Goal: Task Accomplishment & Management: Manage account settings

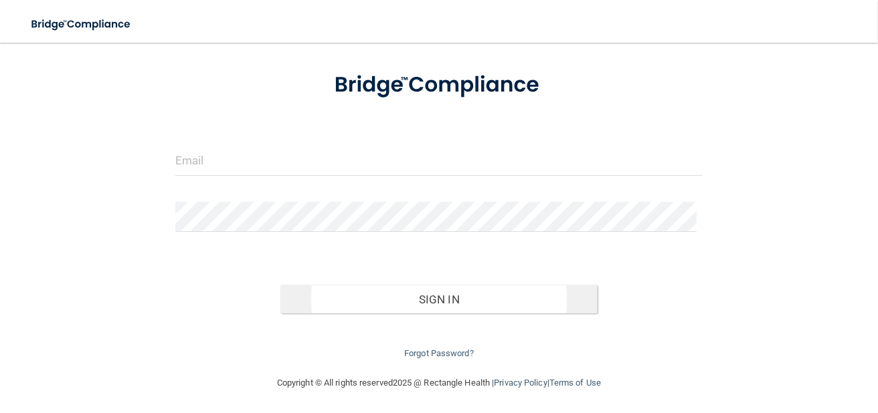
scroll to position [67, 0]
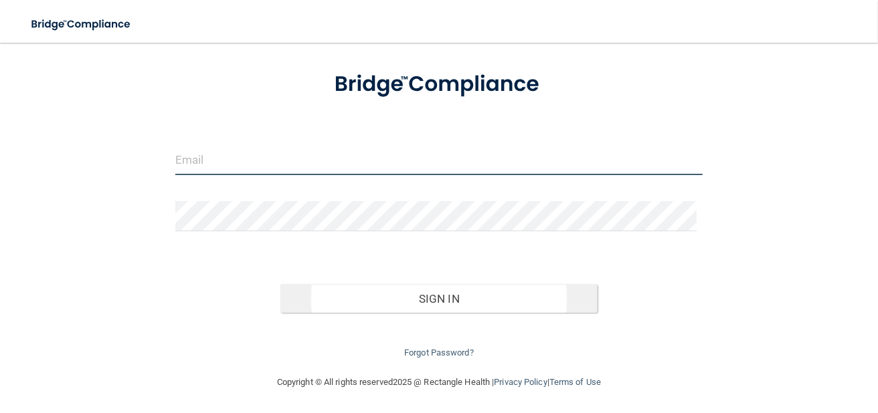
type input "[EMAIL_ADDRESS][DOMAIN_NAME]"
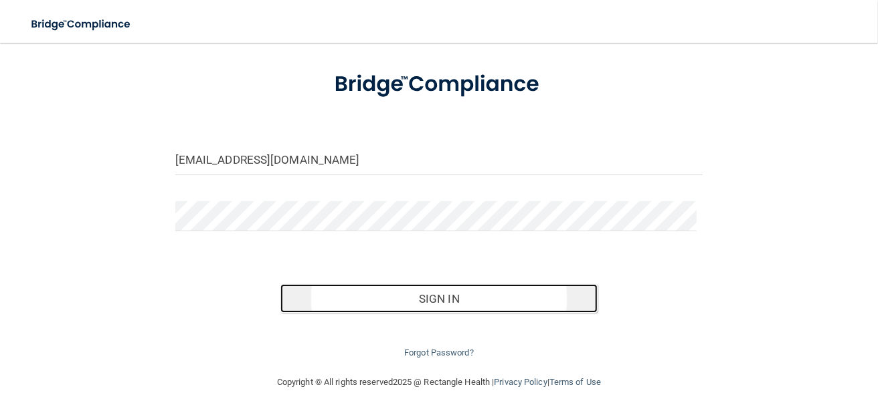
click at [447, 288] on button "Sign In" at bounding box center [438, 298] width 316 height 29
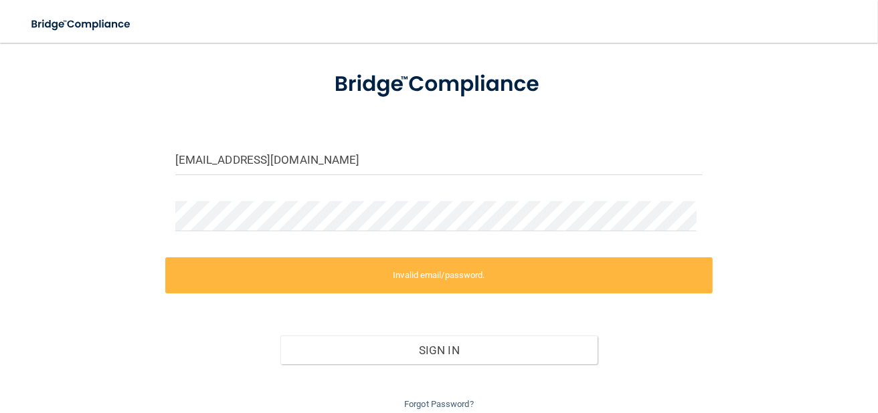
click at [388, 140] on form "[EMAIL_ADDRESS][DOMAIN_NAME] Invalid email/password. You don't have permission …" at bounding box center [439, 234] width 528 height 357
click at [383, 146] on form "[EMAIL_ADDRESS][DOMAIN_NAME] Invalid email/password. You don't have permission …" at bounding box center [439, 234] width 528 height 357
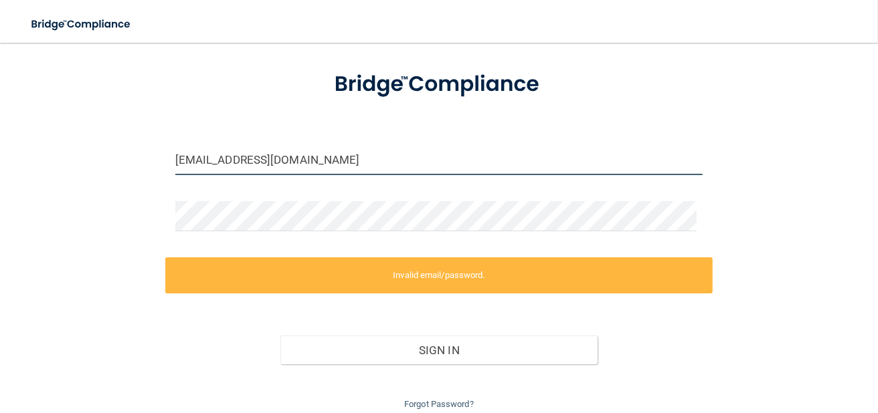
click at [373, 156] on input "[EMAIL_ADDRESS][DOMAIN_NAME]" at bounding box center [439, 160] width 528 height 30
drag, startPoint x: 373, startPoint y: 156, endPoint x: 220, endPoint y: 128, distance: 155.6
click at [220, 128] on form "[EMAIL_ADDRESS][DOMAIN_NAME] Invalid email/password. You don't have permission …" at bounding box center [439, 234] width 528 height 357
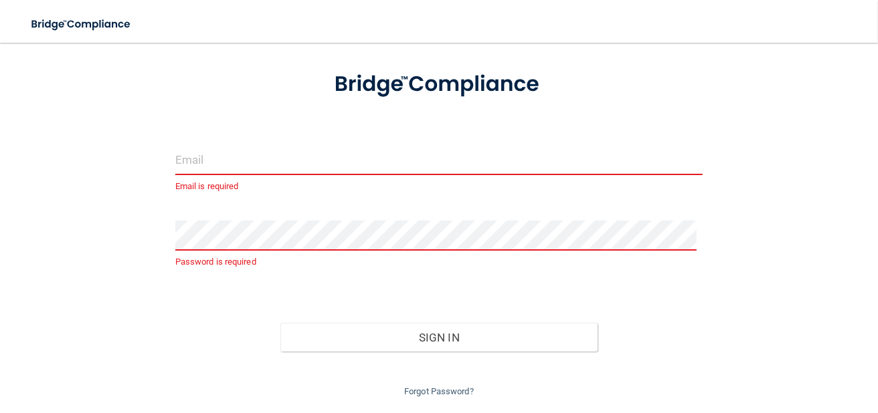
click at [251, 151] on input "email" at bounding box center [439, 160] width 528 height 30
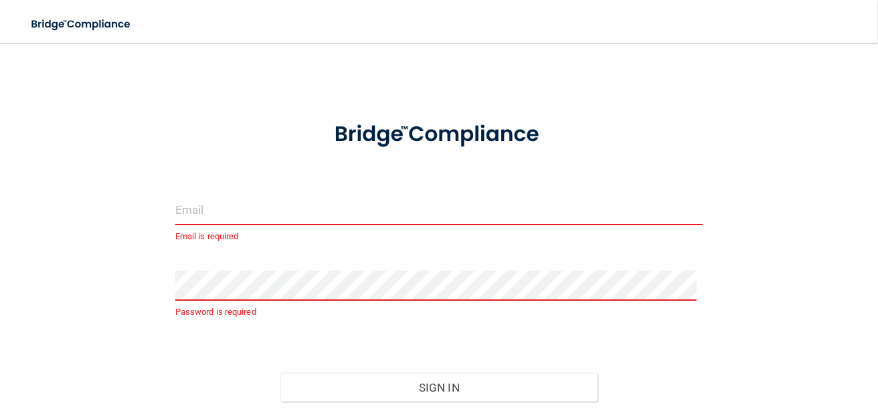
scroll to position [0, 0]
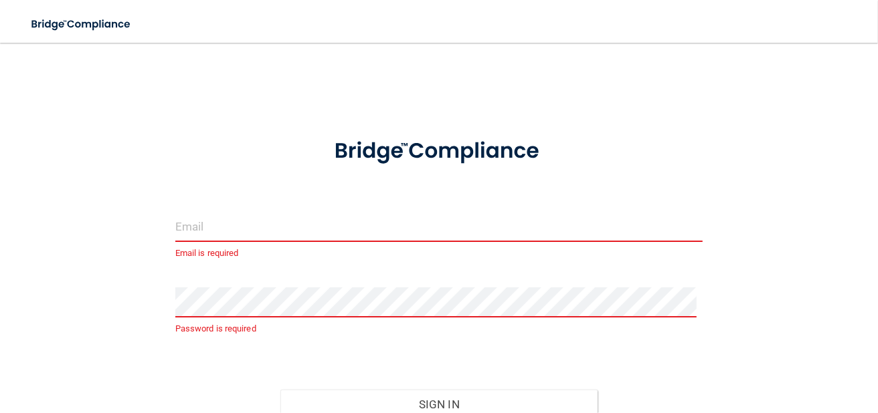
click at [501, 224] on input "email" at bounding box center [439, 227] width 528 height 30
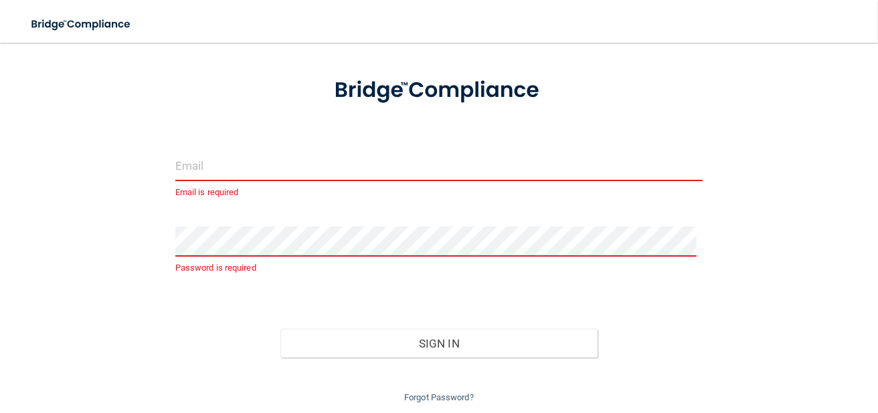
scroll to position [89, 0]
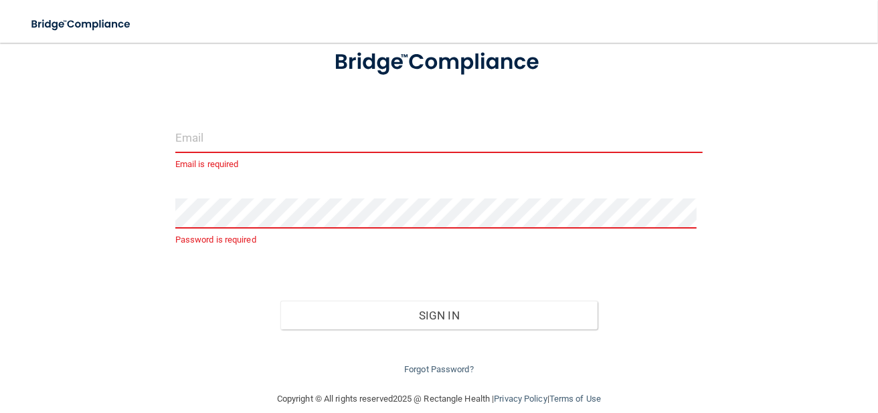
click at [437, 138] on input "email" at bounding box center [439, 138] width 528 height 30
click at [235, 138] on input "email" at bounding box center [439, 138] width 528 height 30
click at [234, 139] on input "email" at bounding box center [439, 138] width 528 height 30
click at [223, 97] on form "Email is required Password is required Invalid email/password. You don't have p…" at bounding box center [439, 206] width 528 height 344
click at [204, 136] on input "email" at bounding box center [439, 138] width 528 height 30
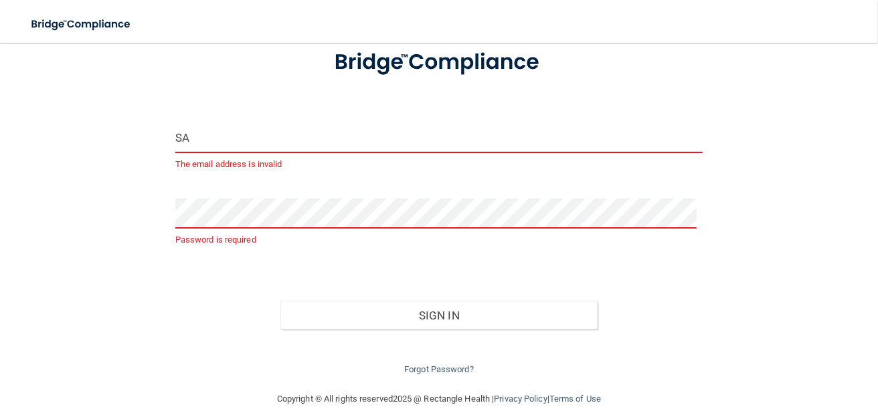
type input "S"
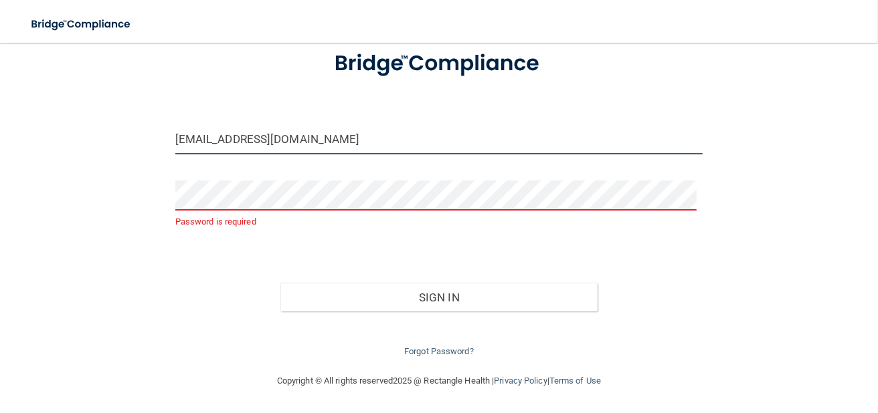
scroll to position [86, 0]
type input "[EMAIL_ADDRESS][DOMAIN_NAME]"
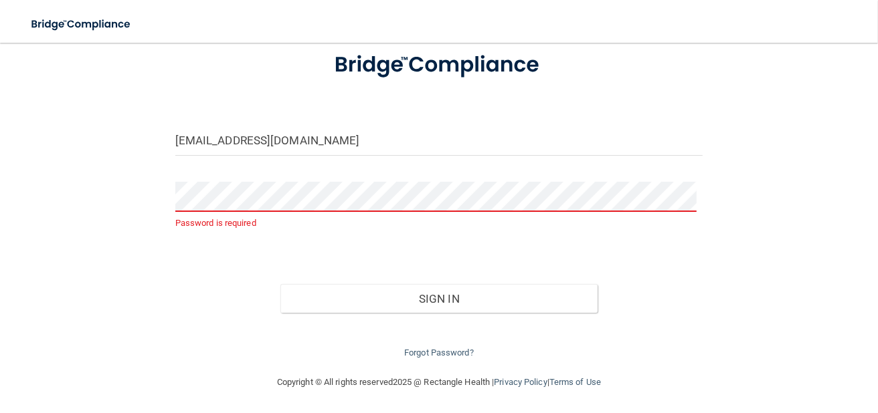
scroll to position [67, 0]
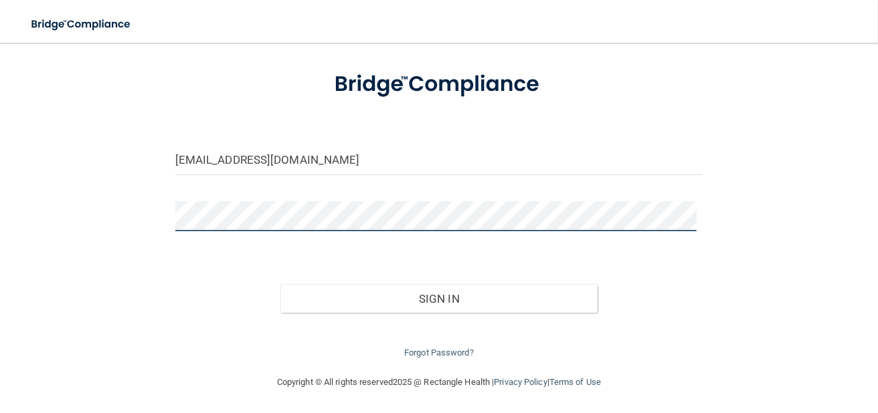
click at [280, 284] on button "Sign In" at bounding box center [438, 298] width 316 height 29
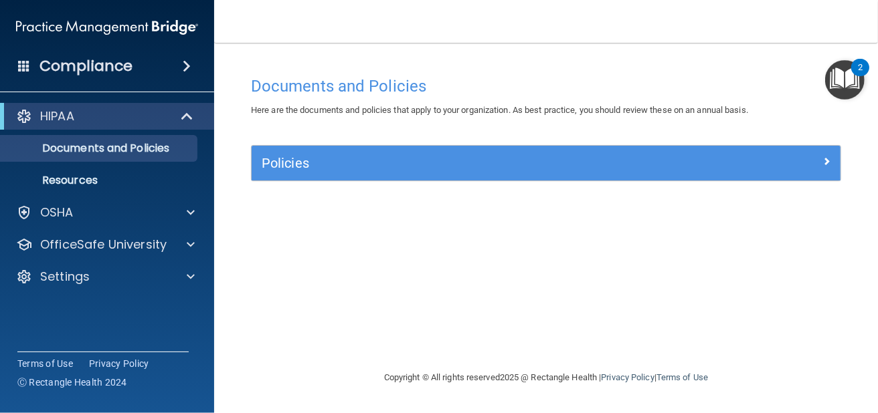
click at [148, 63] on div "Compliance" at bounding box center [107, 66] width 214 height 29
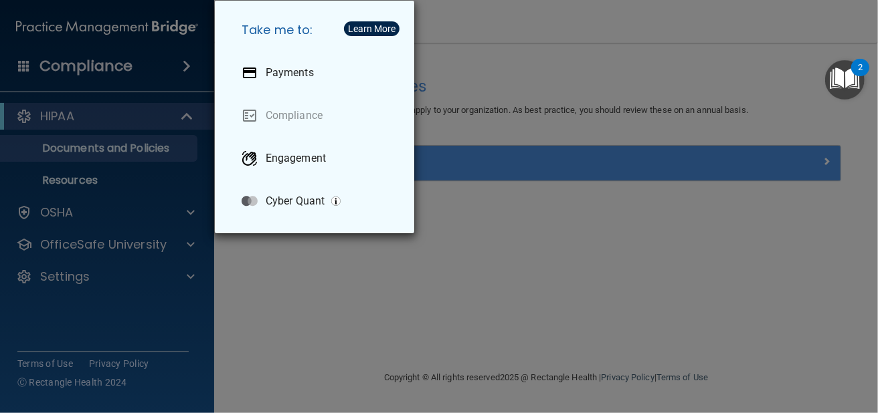
click at [316, 270] on div "Take me to: Payments Compliance Engagement Cyber Quant" at bounding box center [439, 206] width 878 height 413
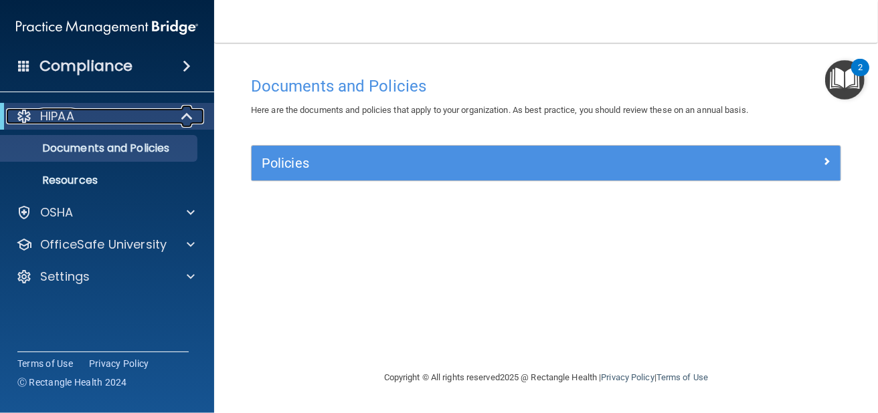
click at [155, 112] on div "HIPAA" at bounding box center [88, 116] width 165 height 16
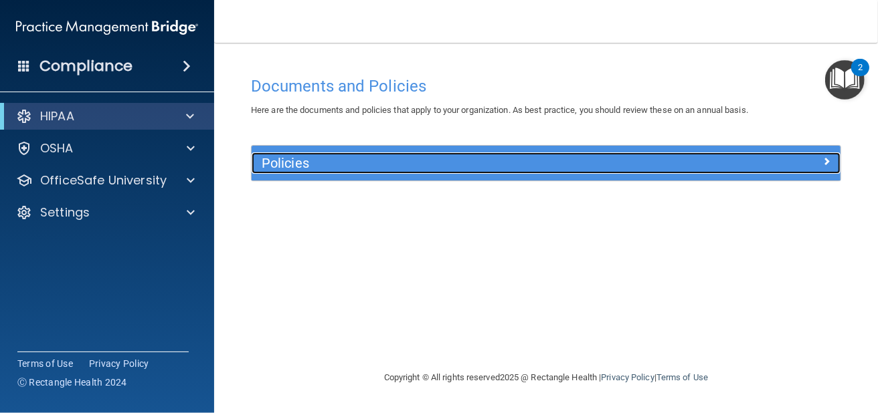
click at [363, 167] on h5 "Policies" at bounding box center [472, 163] width 421 height 15
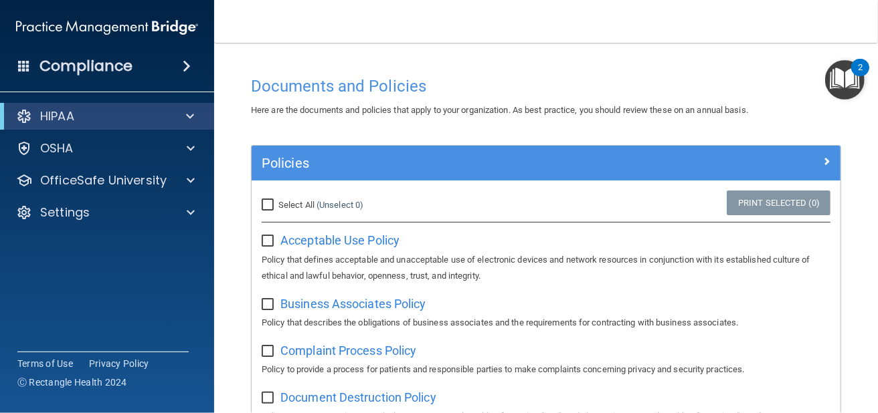
drag, startPoint x: 325, startPoint y: 270, endPoint x: 328, endPoint y: 64, distance: 206.1
click at [270, 203] on input "Select All (Unselect 0) Unselect All" at bounding box center [269, 205] width 15 height 11
checkbox input "true"
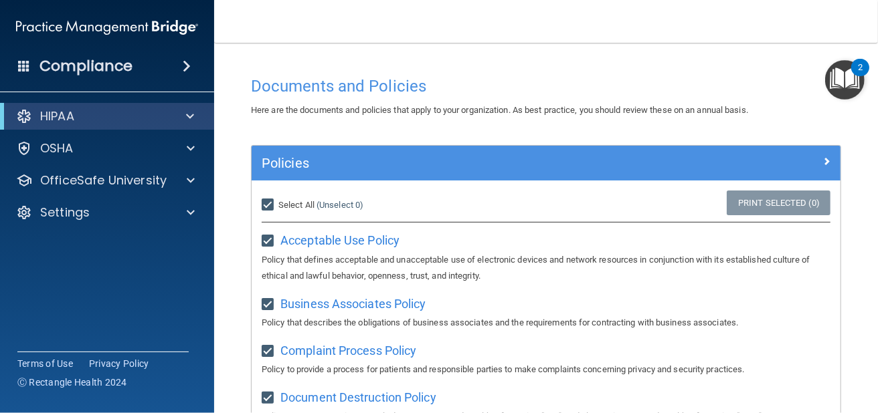
checkbox input "true"
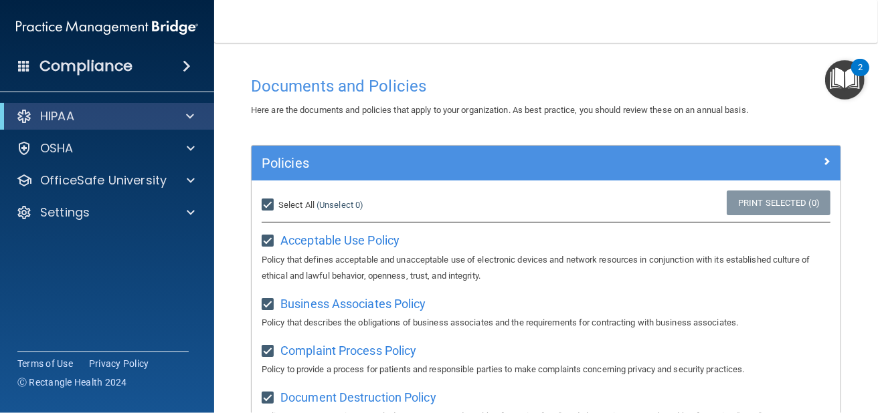
checkbox input "true"
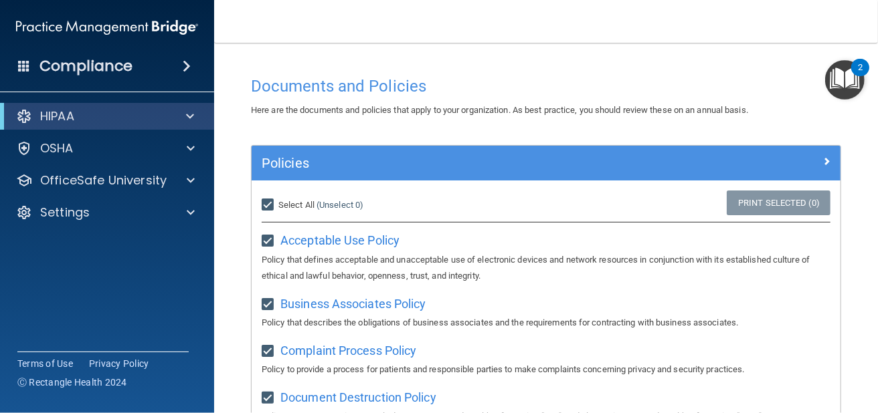
checkbox input "true"
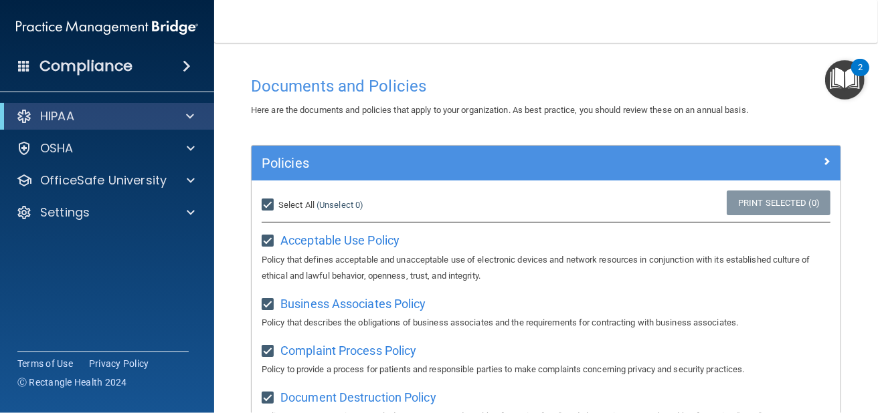
checkbox input "true"
click at [257, 207] on div "Select All (Unselect 21) Unselect All" at bounding box center [350, 205] width 196 height 29
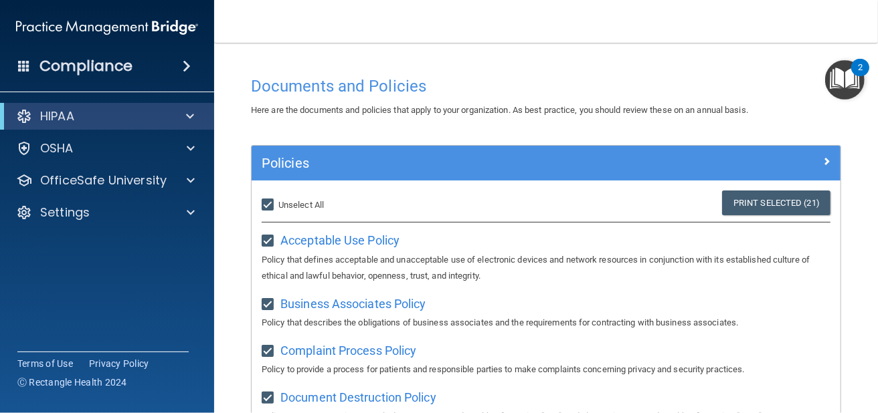
click at [267, 203] on input "Select All (Unselect 21) Unselect All" at bounding box center [269, 205] width 15 height 11
checkbox input "false"
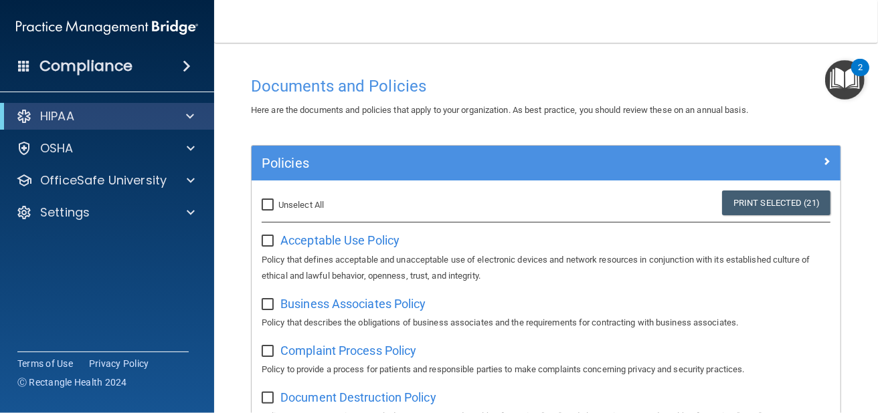
checkbox input "false"
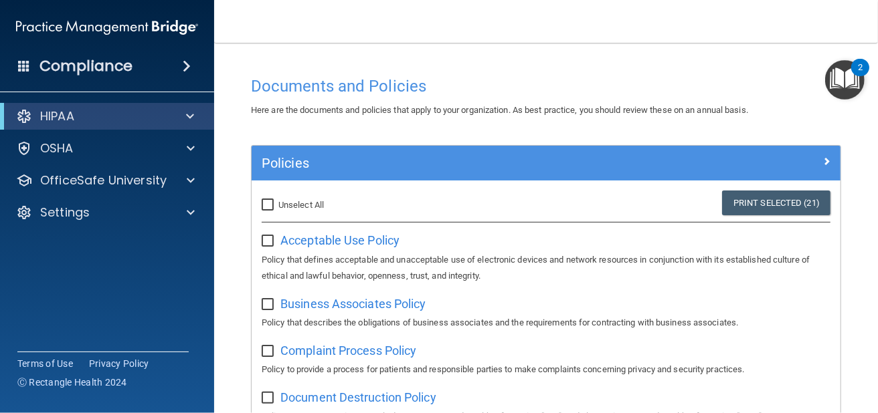
checkbox input "false"
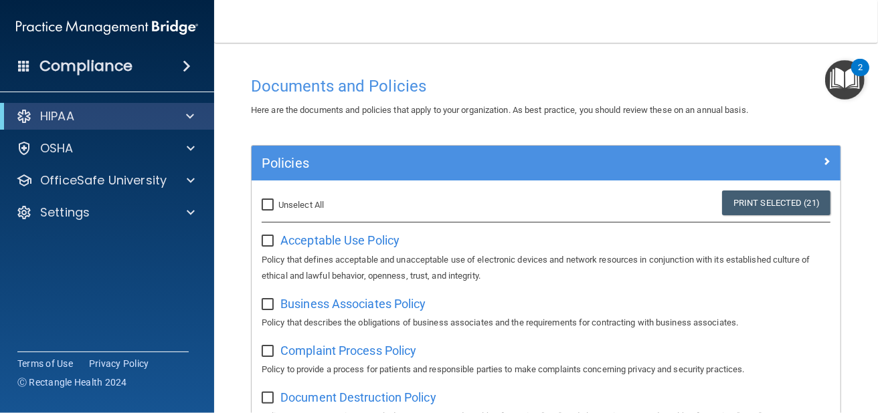
checkbox input "false"
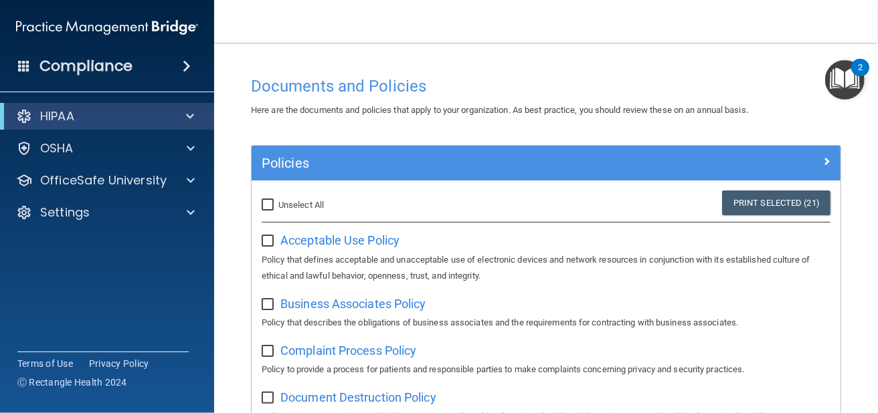
checkbox input "false"
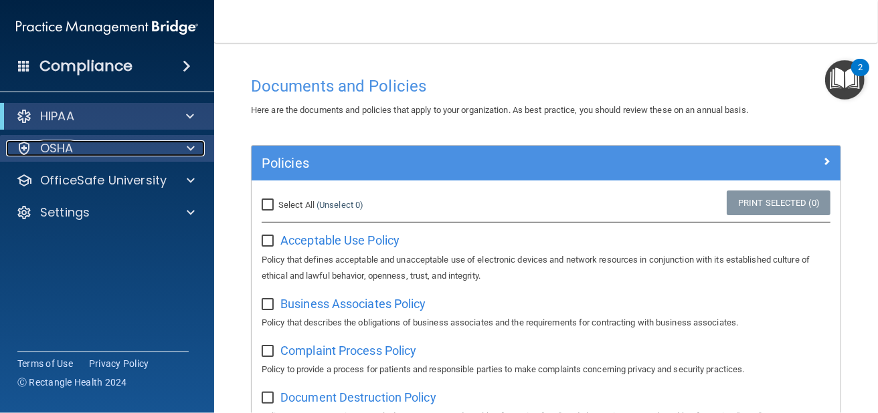
click at [106, 145] on div "OSHA" at bounding box center [89, 148] width 166 height 16
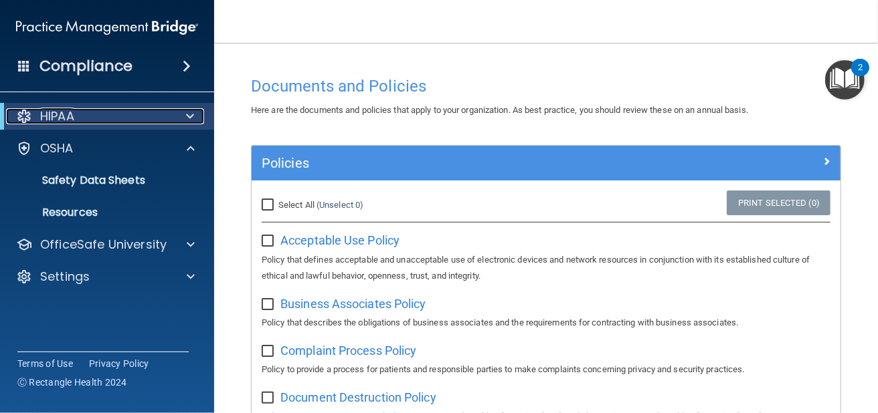
click at [135, 120] on div "HIPAA" at bounding box center [88, 116] width 165 height 16
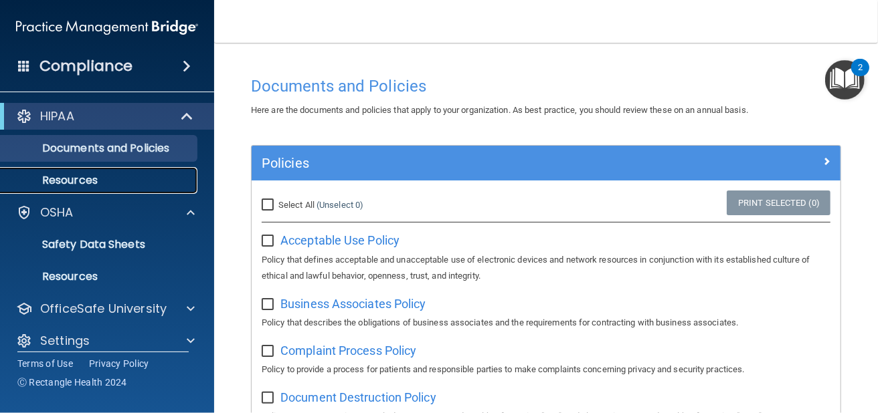
click at [73, 179] on p "Resources" at bounding box center [100, 180] width 183 height 13
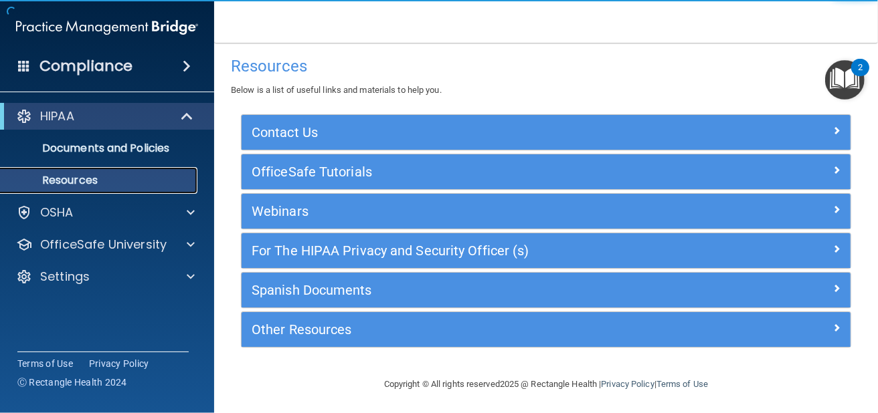
scroll to position [9, 0]
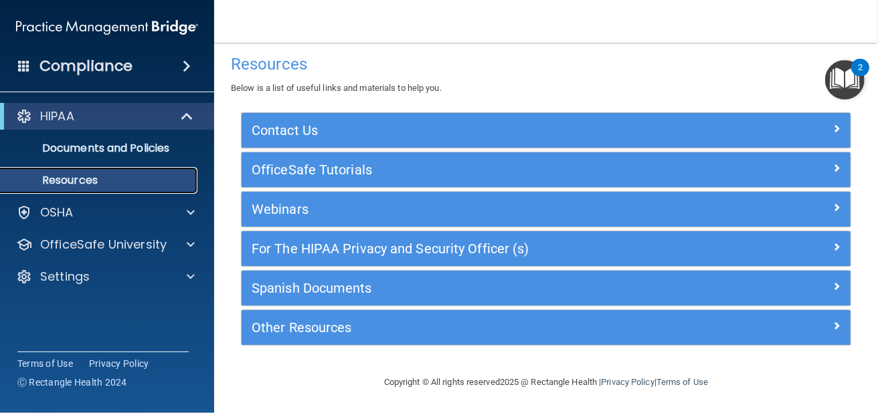
click at [96, 168] on link "Resources" at bounding box center [92, 180] width 211 height 27
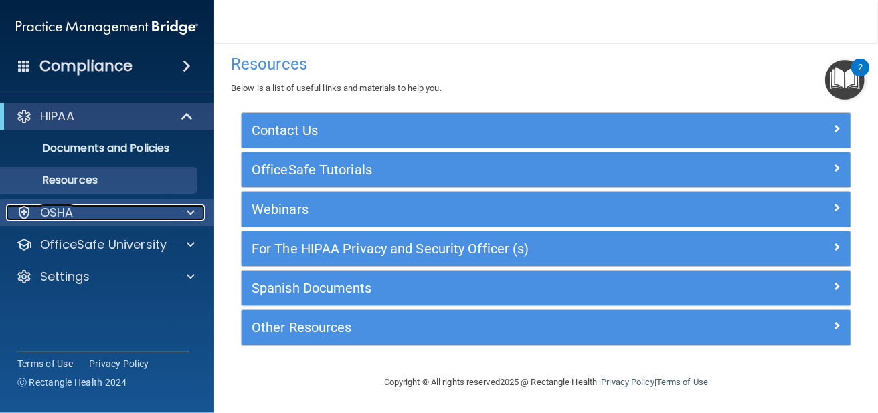
click at [136, 218] on div "OSHA" at bounding box center [89, 213] width 166 height 16
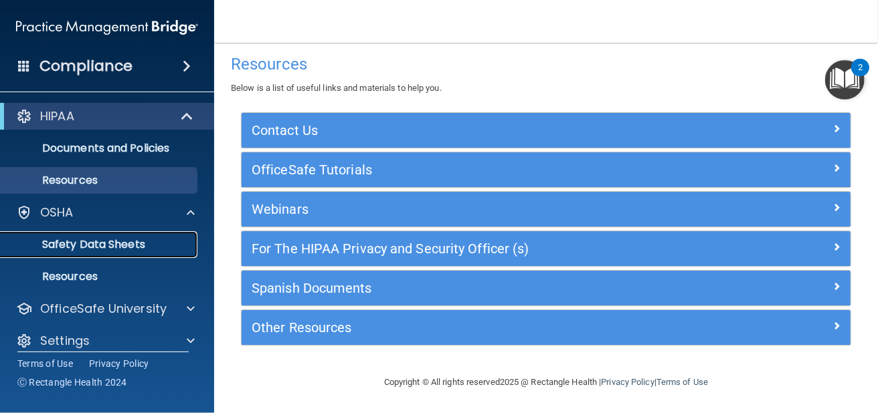
click at [94, 248] on p "Safety Data Sheets" at bounding box center [100, 244] width 183 height 13
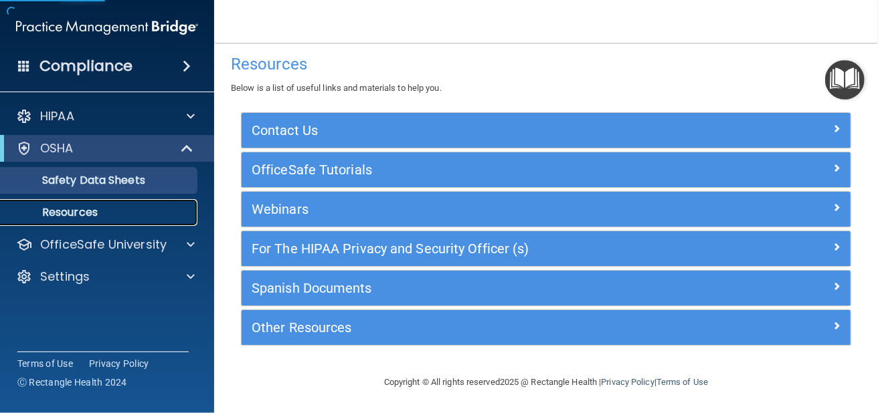
click at [80, 220] on link "Resources" at bounding box center [92, 212] width 211 height 27
